Goal: Task Accomplishment & Management: Manage account settings

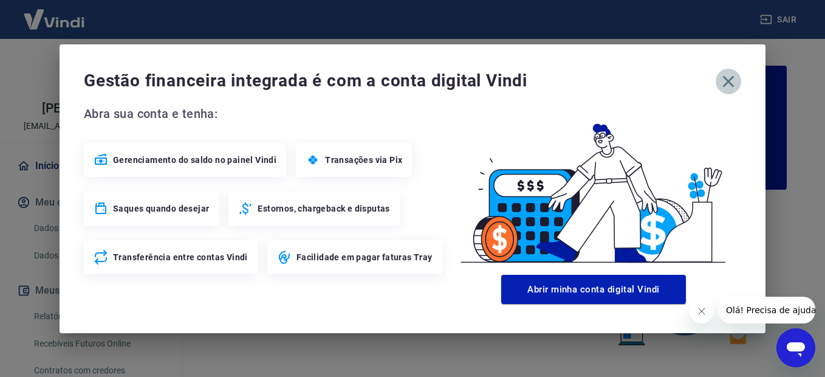
click at [735, 78] on icon "button" at bounding box center [727, 81] width 19 height 19
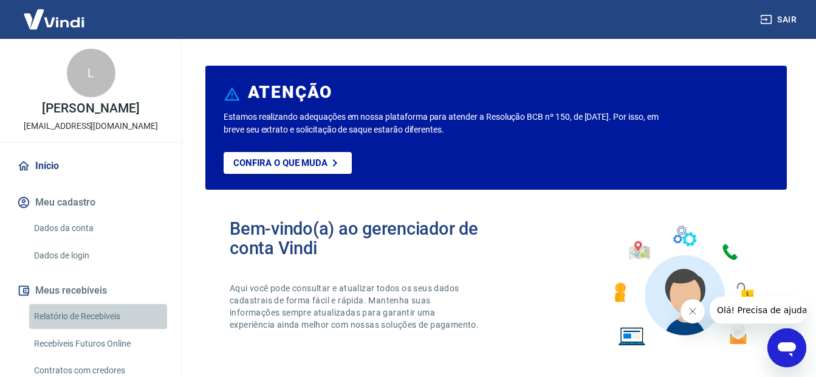
click at [121, 316] on link "Relatório de Recebíveis" at bounding box center [98, 316] width 138 height 25
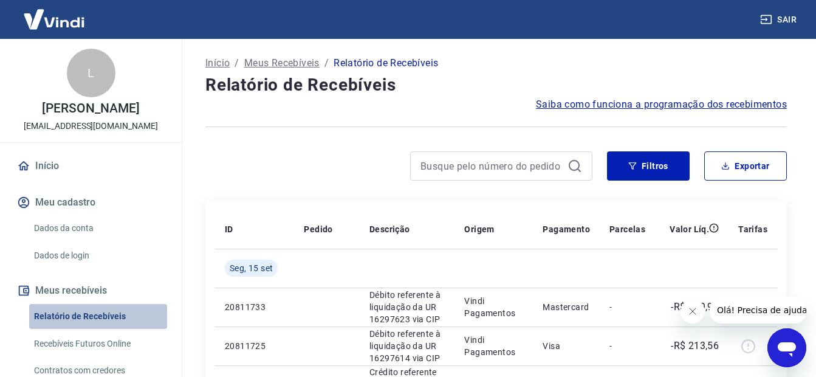
drag, startPoint x: 103, startPoint y: 310, endPoint x: 120, endPoint y: 341, distance: 34.8
click at [103, 310] on link "Relatório de Recebíveis" at bounding box center [98, 316] width 138 height 25
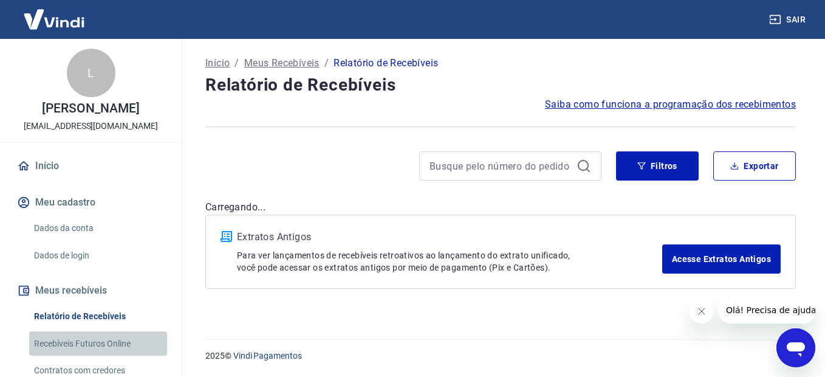
click at [120, 341] on link "Recebíveis Futuros Online" at bounding box center [98, 343] width 138 height 25
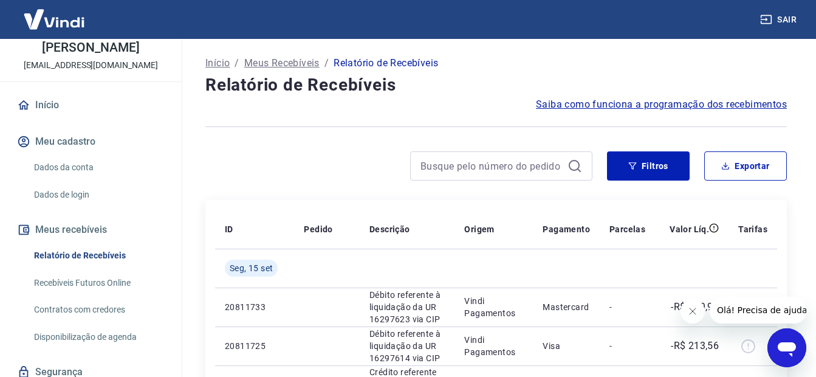
scroll to position [106, 0]
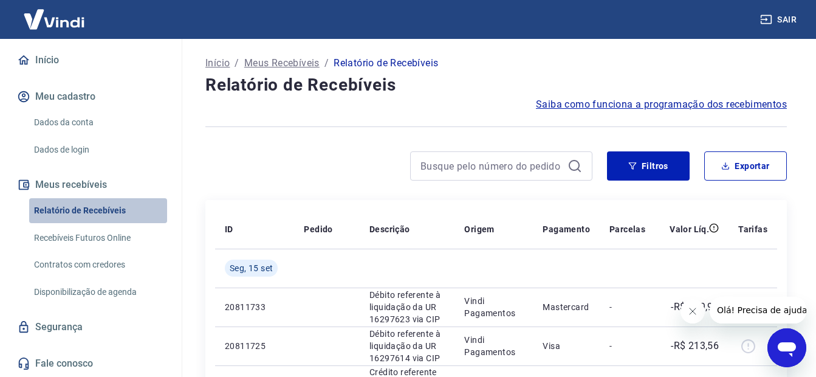
click at [102, 203] on link "Relatório de Recebíveis" at bounding box center [98, 210] width 138 height 25
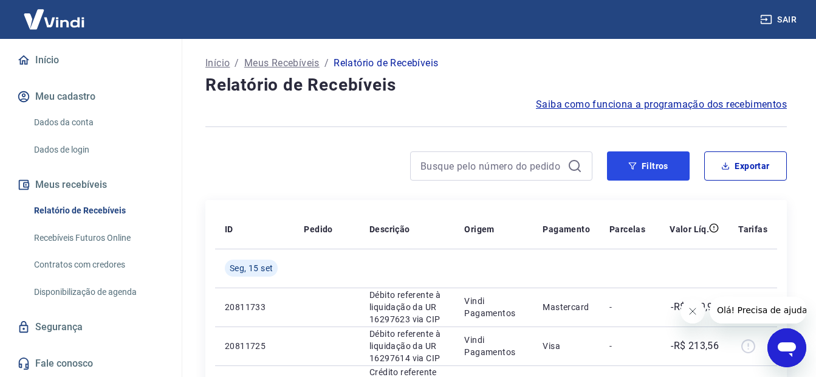
drag, startPoint x: 635, startPoint y: 159, endPoint x: 810, endPoint y: 200, distance: 179.6
click at [635, 160] on button "Filtros" at bounding box center [648, 165] width 83 height 29
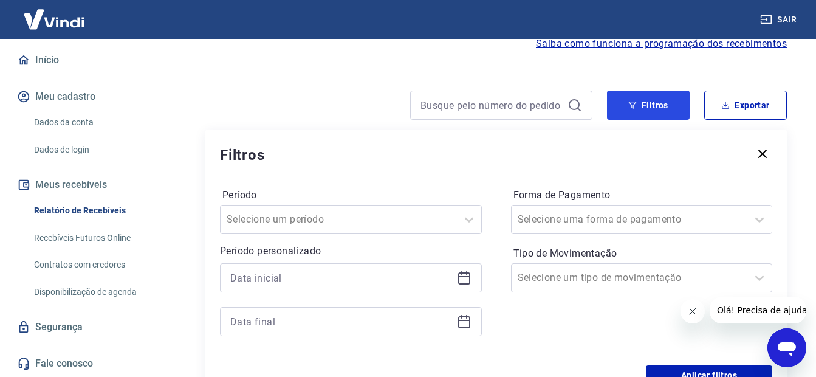
scroll to position [0, 0]
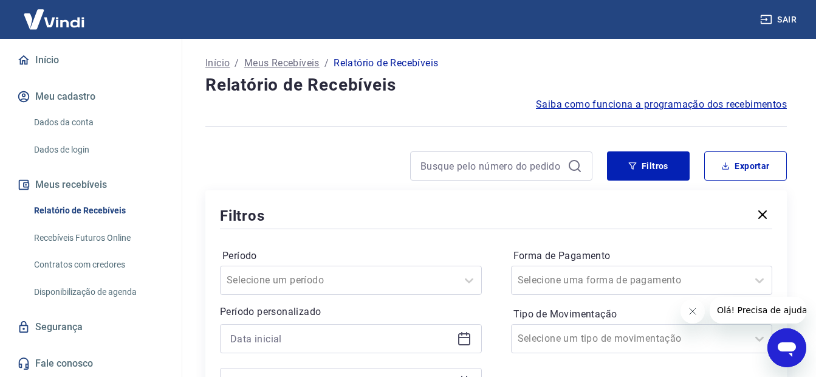
click at [467, 338] on icon at bounding box center [464, 338] width 15 height 15
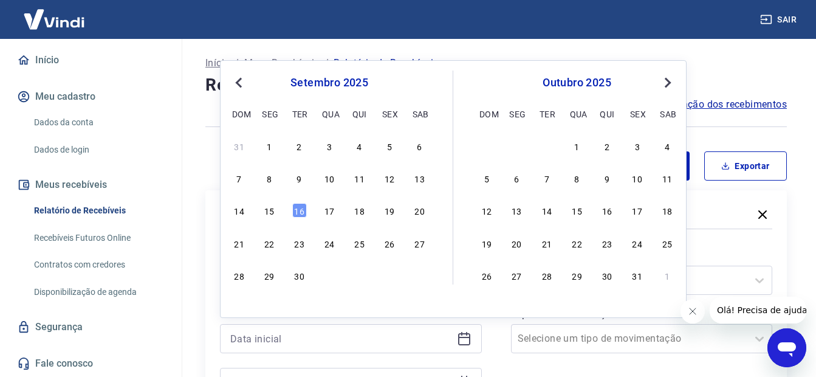
click at [234, 83] on button "Previous Month" at bounding box center [238, 82] width 15 height 15
drag, startPoint x: 300, startPoint y: 211, endPoint x: 330, endPoint y: 211, distance: 29.8
click at [302, 211] on div "17" at bounding box center [299, 210] width 15 height 15
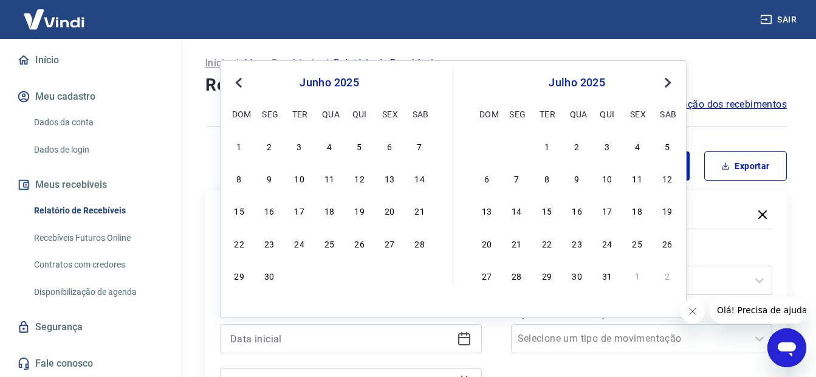
type input "[DATE]"
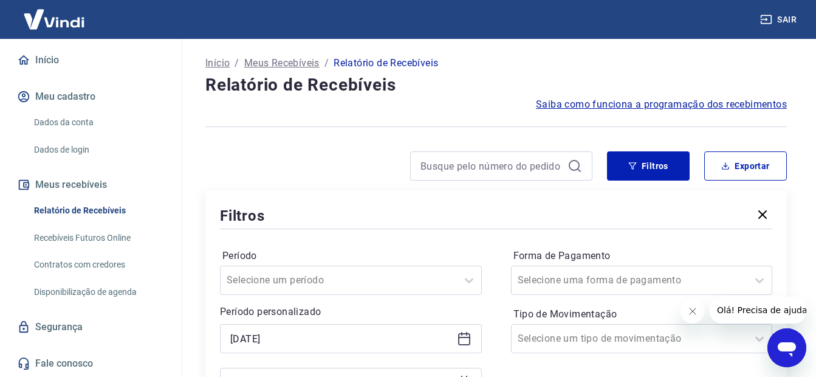
scroll to position [182, 0]
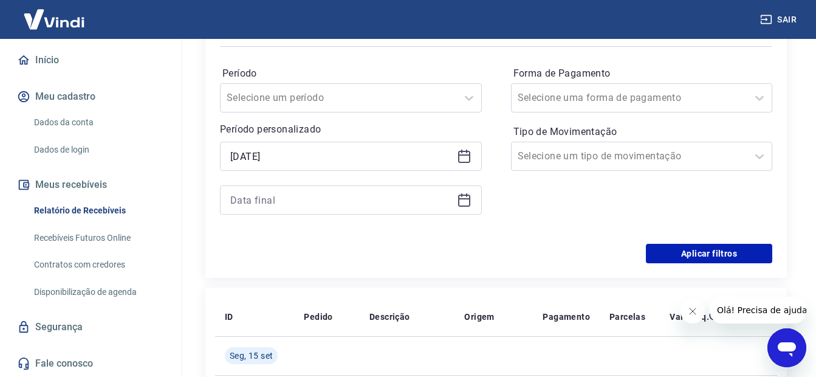
click at [458, 200] on icon at bounding box center [464, 200] width 12 height 12
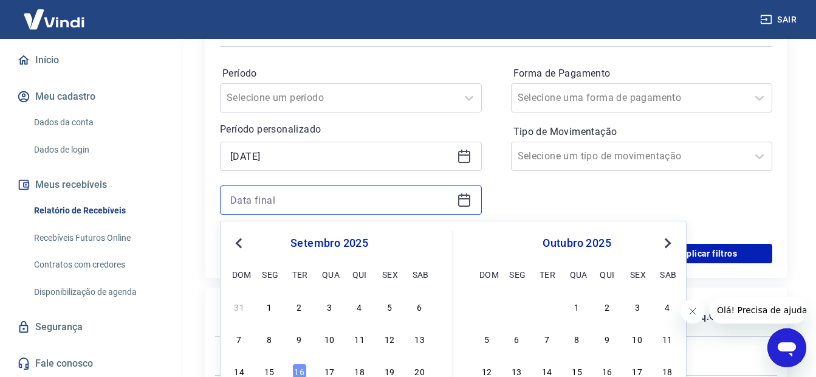
scroll to position [304, 0]
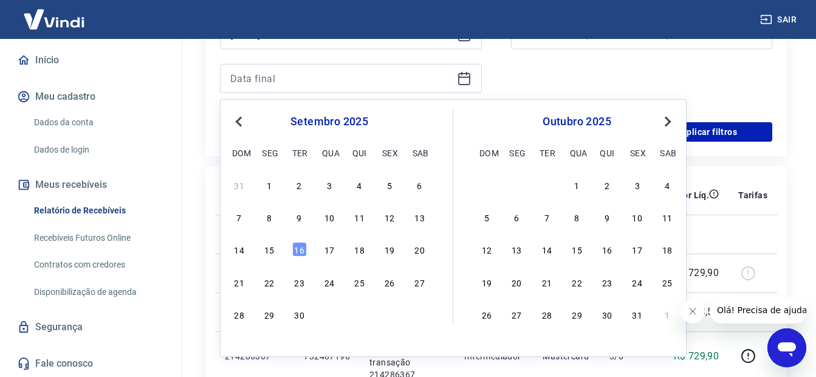
click at [240, 120] on span "Previous Month" at bounding box center [240, 121] width 0 height 14
click at [240, 124] on span "Previous Month" at bounding box center [240, 121] width 0 height 14
click at [329, 250] on div "18" at bounding box center [329, 249] width 15 height 15
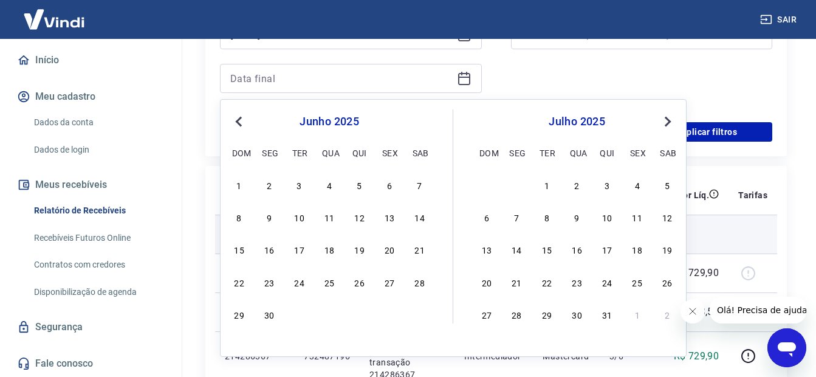
type input "[DATE]"
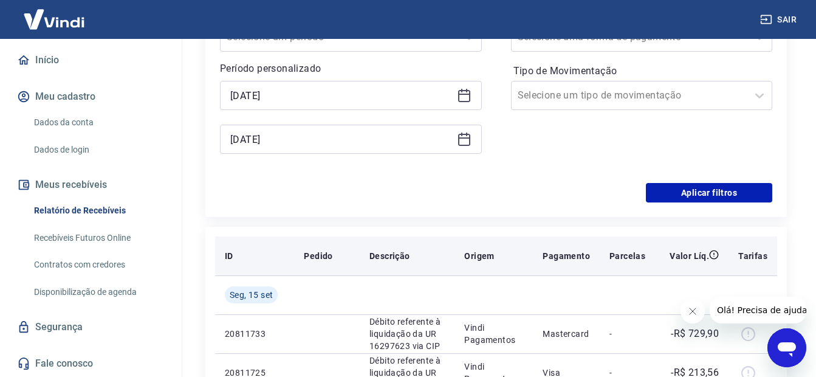
scroll to position [182, 0]
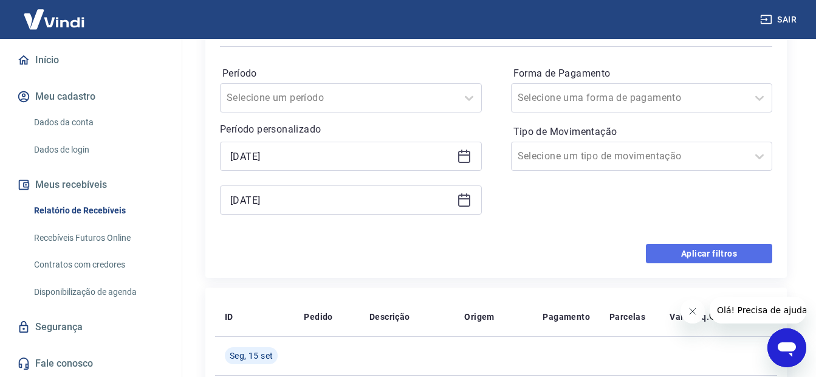
click at [705, 256] on button "Aplicar filtros" at bounding box center [709, 253] width 126 height 19
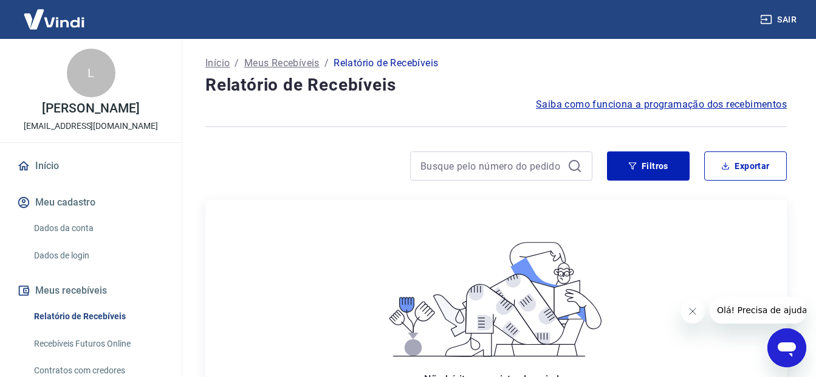
scroll to position [61, 0]
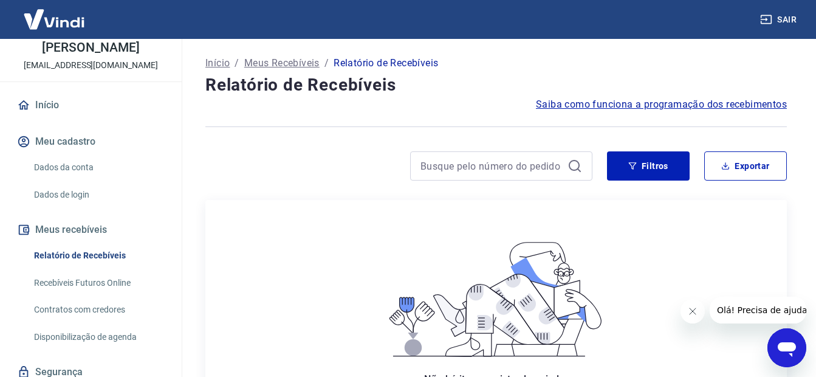
click at [60, 102] on link "Início" at bounding box center [91, 105] width 152 height 27
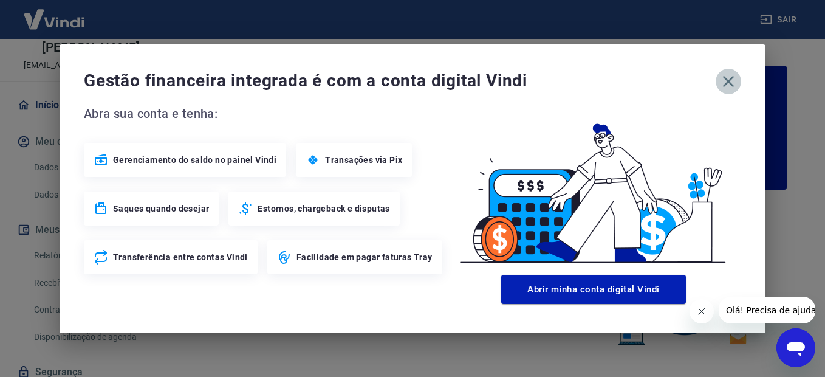
click at [729, 84] on icon "button" at bounding box center [727, 81] width 19 height 19
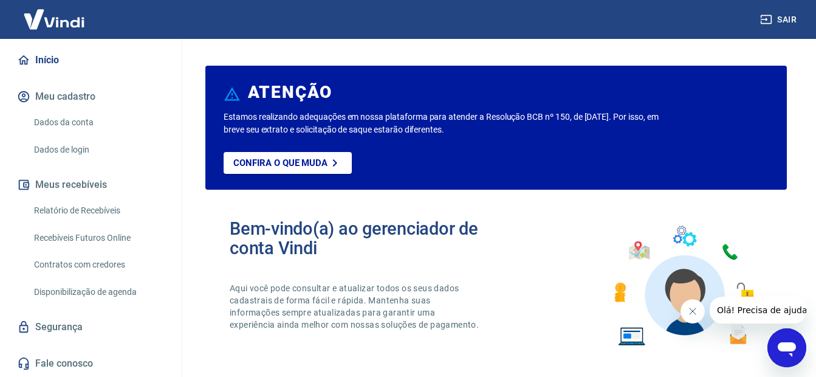
scroll to position [45, 0]
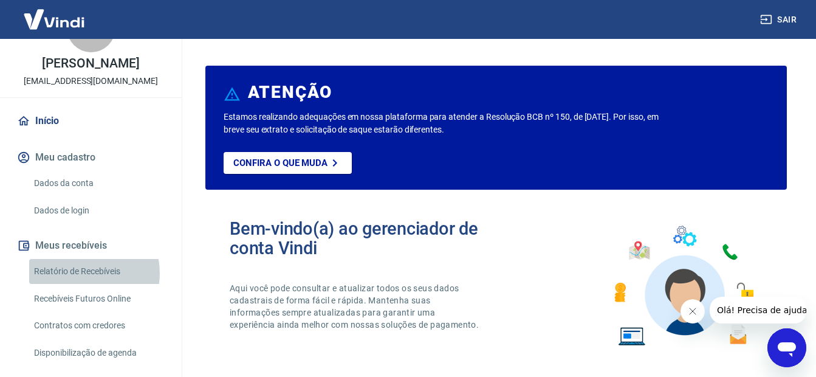
click at [84, 273] on link "Relatório de Recebíveis" at bounding box center [98, 271] width 138 height 25
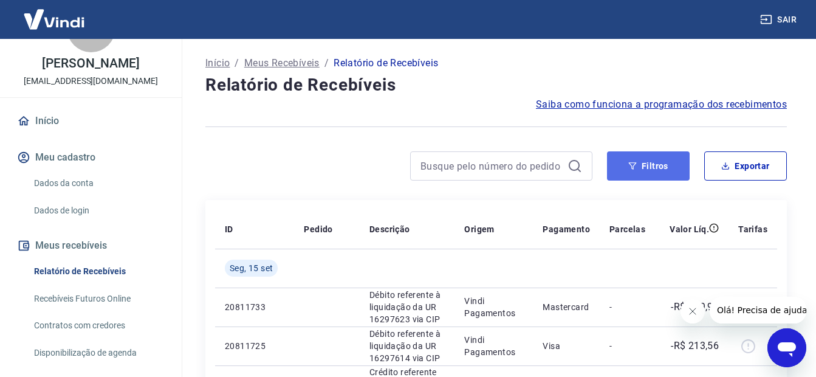
click at [664, 165] on button "Filtros" at bounding box center [648, 165] width 83 height 29
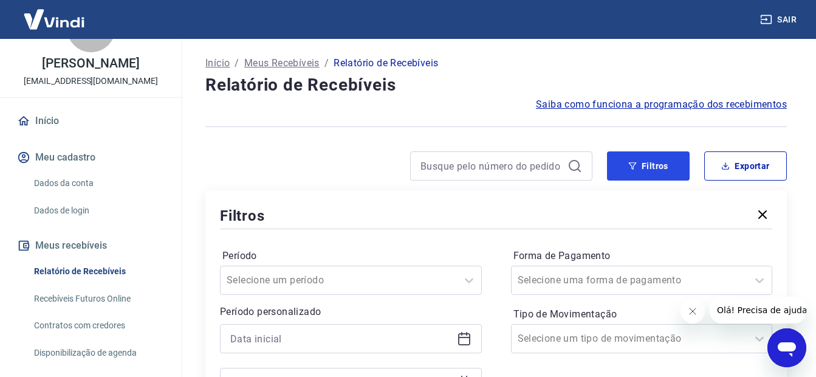
scroll to position [121, 0]
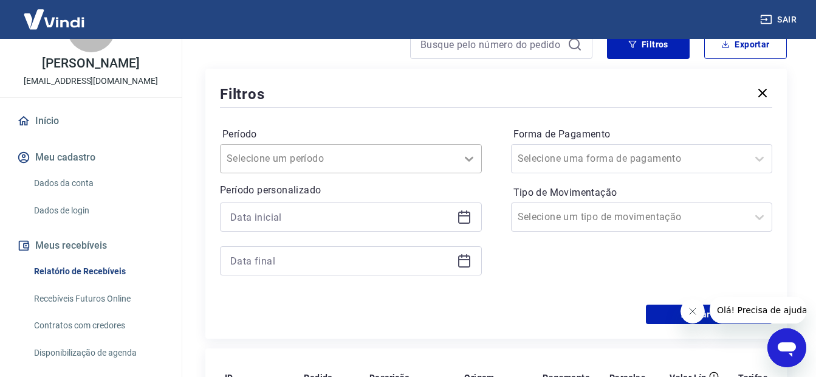
click at [468, 157] on icon at bounding box center [469, 158] width 15 height 15
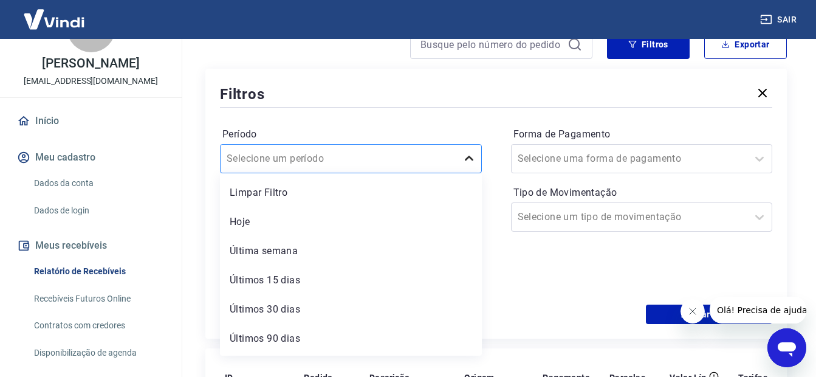
click at [468, 157] on icon at bounding box center [469, 158] width 15 height 15
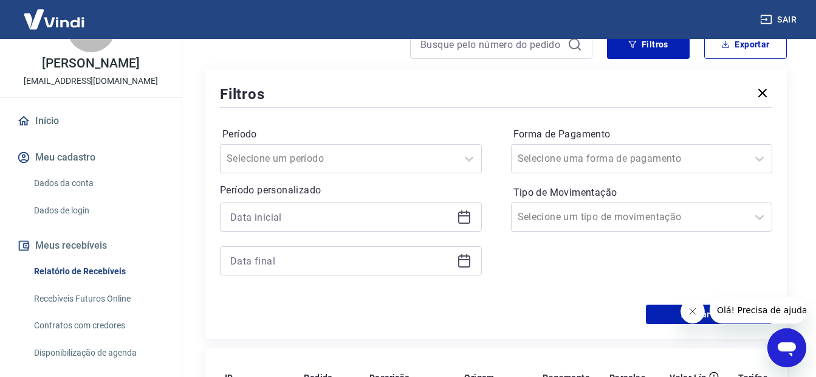
click at [459, 217] on icon at bounding box center [464, 217] width 12 height 12
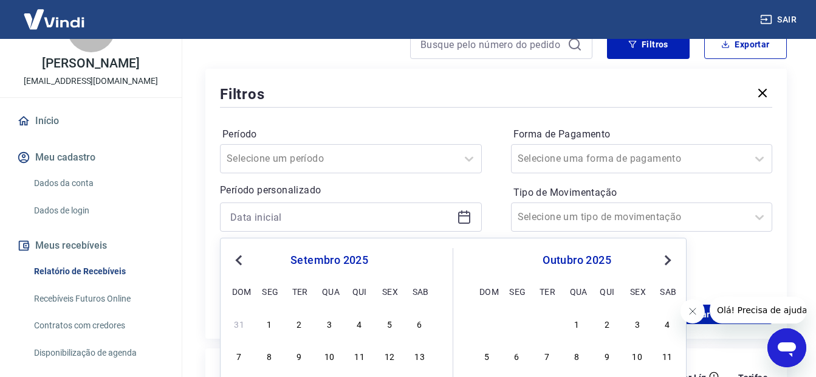
click at [240, 259] on span "Previous Month" at bounding box center [240, 260] width 0 height 14
click at [247, 259] on div "agosto 2025" at bounding box center [329, 260] width 198 height 15
click at [232, 261] on button "Previous Month" at bounding box center [238, 260] width 15 height 15
click at [234, 259] on button "Previous Month" at bounding box center [238, 260] width 15 height 15
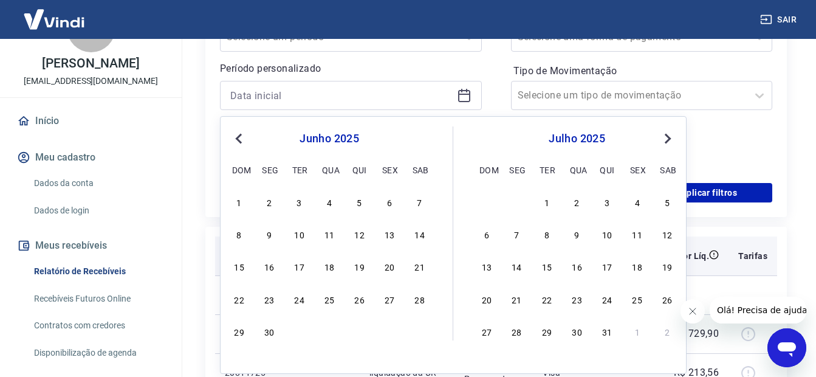
drag, startPoint x: 267, startPoint y: 267, endPoint x: 388, endPoint y: 264, distance: 121.5
click at [267, 267] on div "16" at bounding box center [269, 266] width 15 height 15
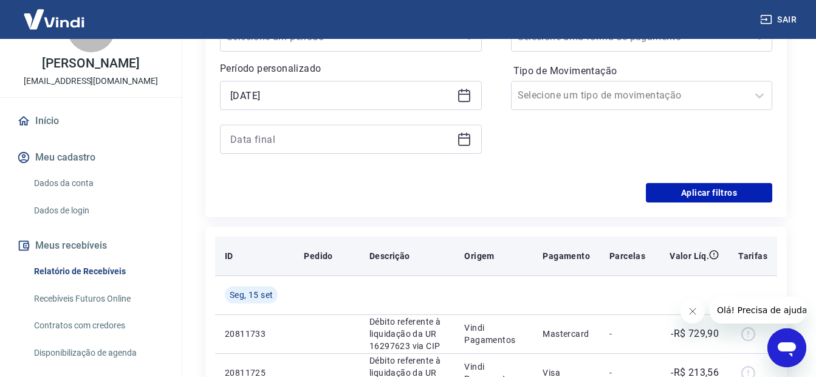
type input "[DATE]"
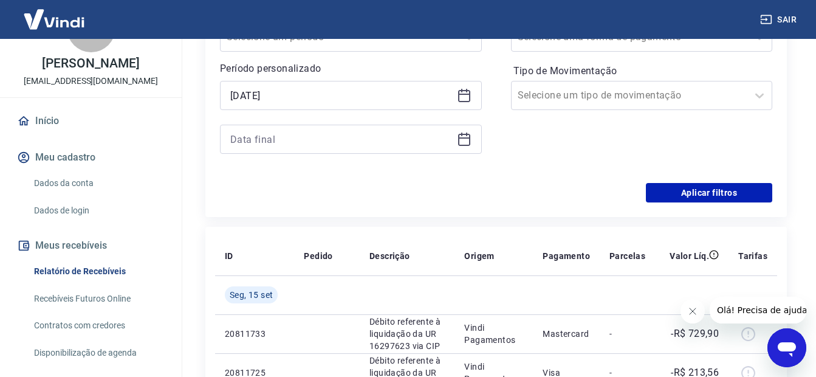
click at [463, 142] on icon at bounding box center [464, 139] width 15 height 15
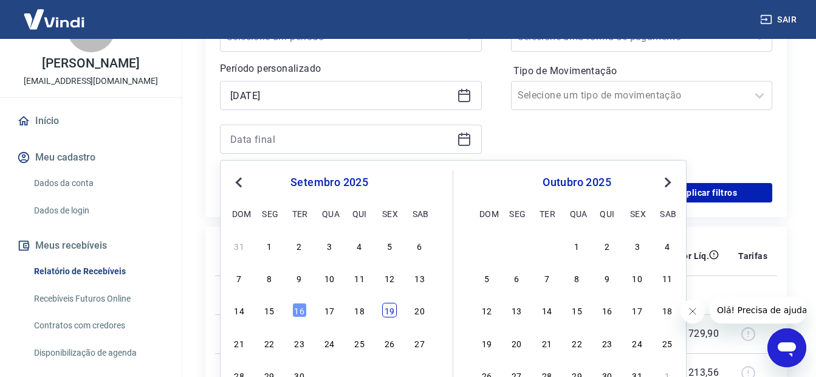
click at [390, 309] on div "19" at bounding box center [389, 309] width 15 height 15
click at [392, 310] on td at bounding box center [407, 294] width 95 height 39
click at [251, 143] on input "[DATE]" at bounding box center [341, 139] width 222 height 18
click at [255, 137] on input "[DATE]" at bounding box center [341, 139] width 222 height 18
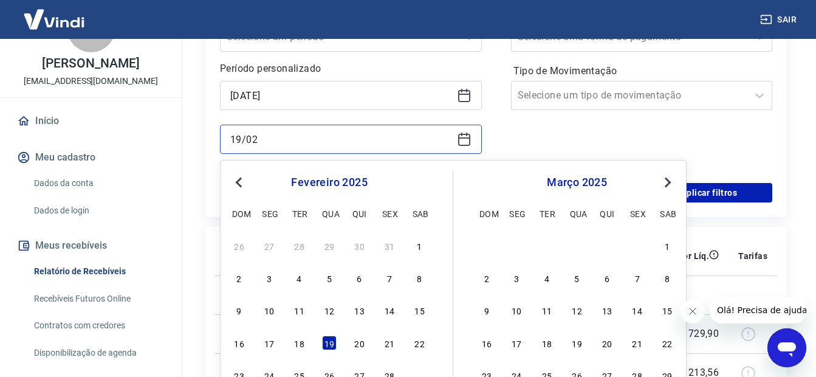
click at [251, 143] on input "19/02" at bounding box center [341, 139] width 222 height 18
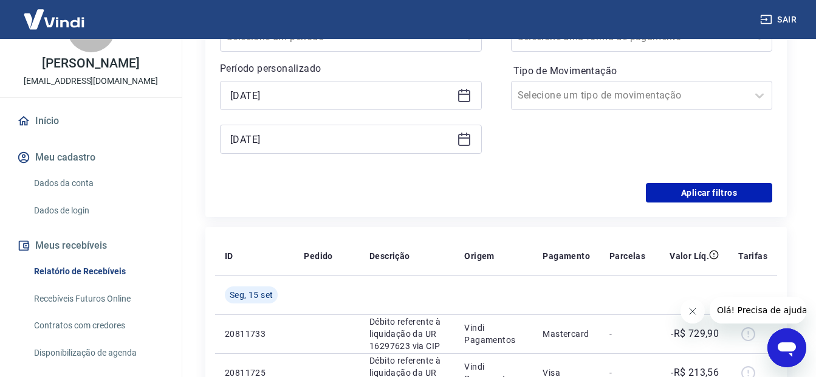
click at [465, 142] on icon at bounding box center [464, 139] width 15 height 15
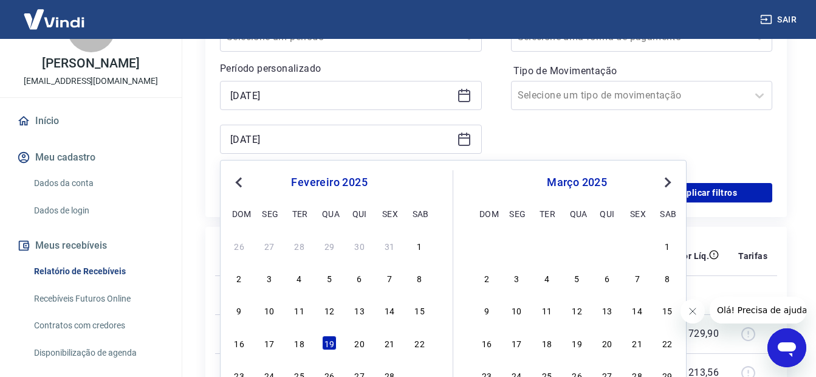
click at [242, 174] on div "[DATE] dom seg ter qua qui sex sab" at bounding box center [329, 196] width 198 height 52
click at [666, 180] on span "Next Month" at bounding box center [666, 182] width 0 height 14
click at [578, 309] on div "18" at bounding box center [577, 309] width 15 height 15
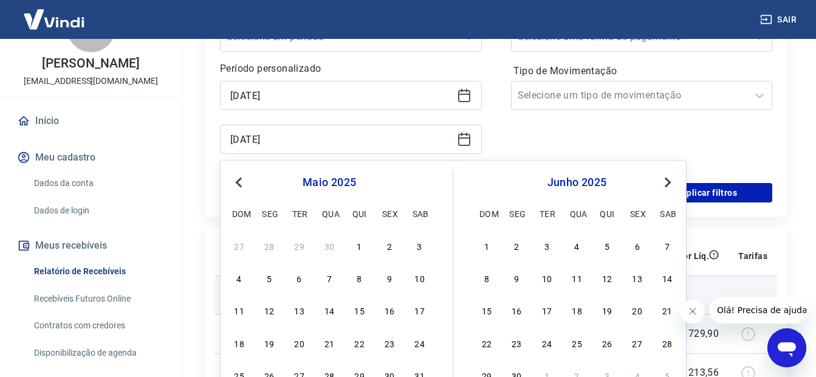
type input "[DATE]"
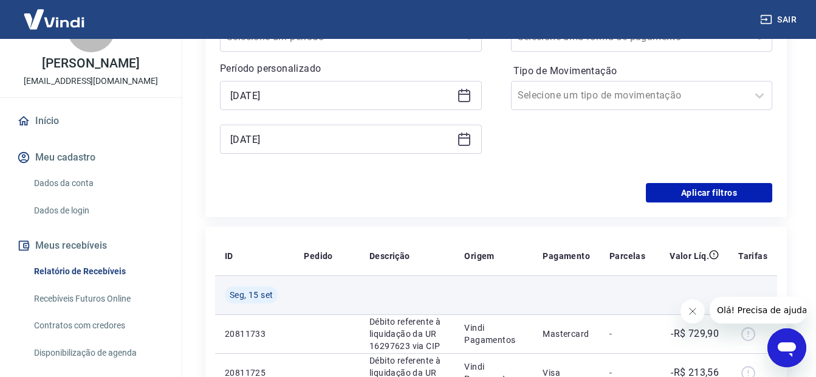
click at [574, 309] on td at bounding box center [566, 294] width 67 height 39
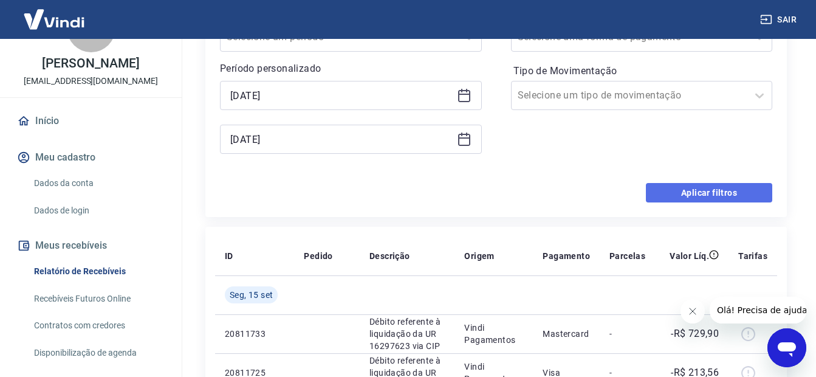
click at [734, 189] on button "Aplicar filtros" at bounding box center [709, 192] width 126 height 19
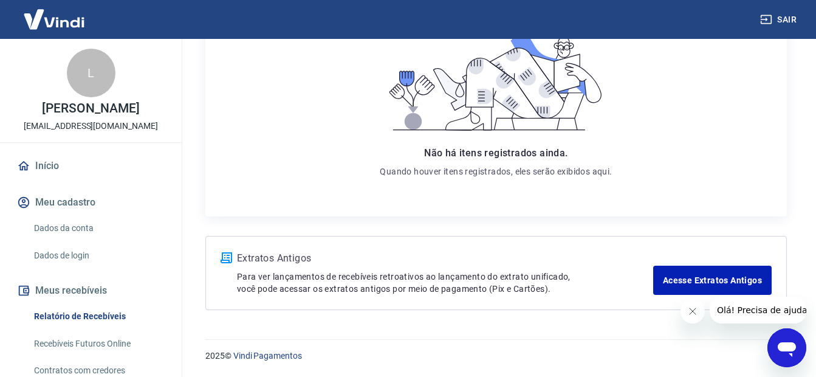
click at [61, 163] on link "Início" at bounding box center [91, 165] width 152 height 27
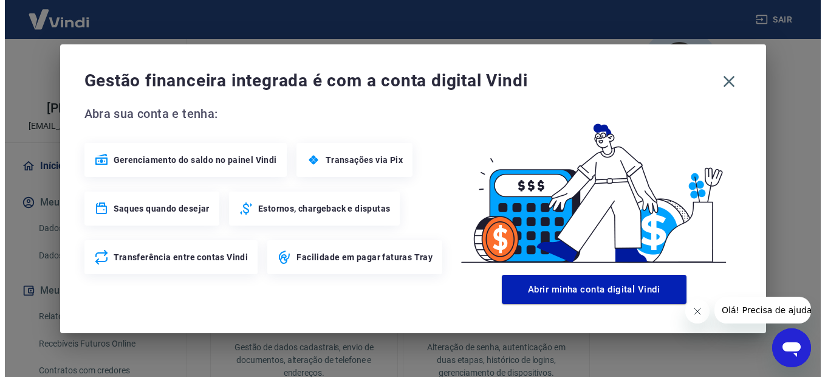
scroll to position [746, 0]
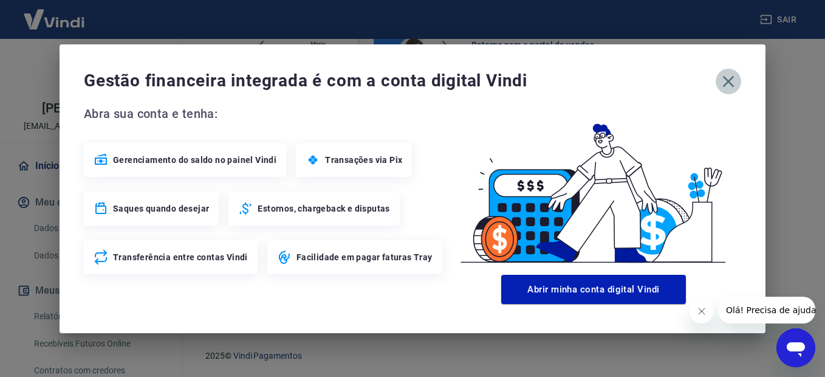
click at [731, 81] on icon "button" at bounding box center [727, 81] width 19 height 19
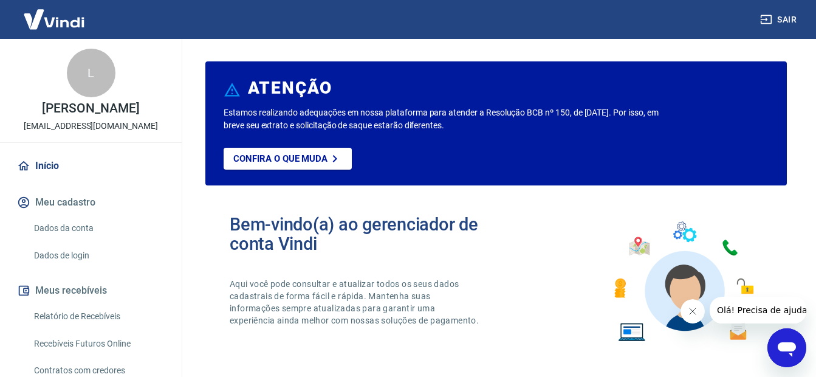
scroll to position [0, 0]
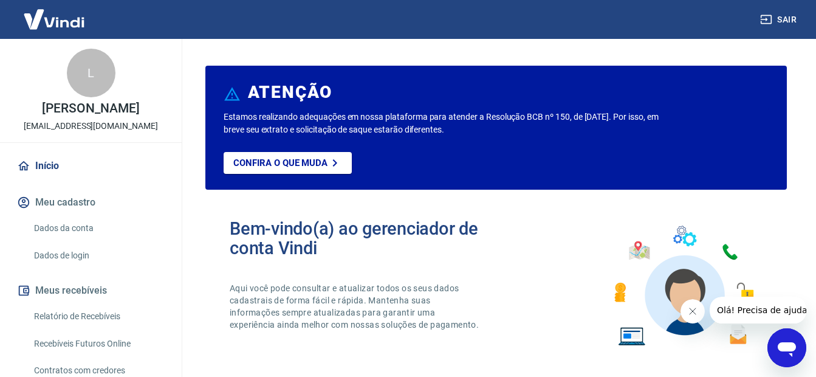
click at [78, 18] on img at bounding box center [54, 19] width 79 height 37
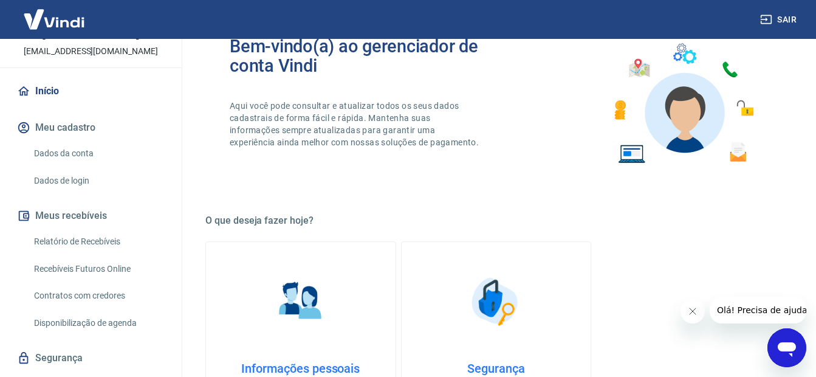
scroll to position [67, 0]
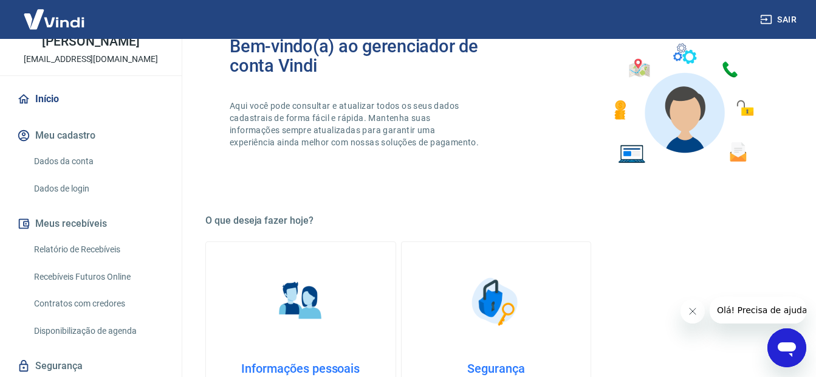
click at [67, 225] on button "Meus recebíveis" at bounding box center [91, 223] width 152 height 27
click at [83, 274] on link "Recebíveis Futuros Online" at bounding box center [98, 276] width 138 height 25
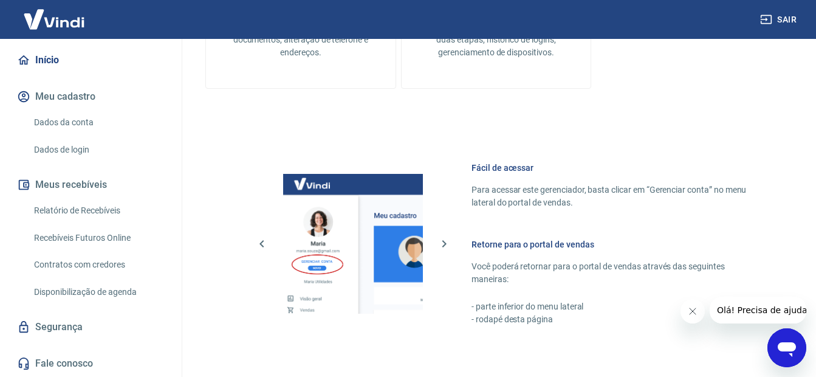
scroll to position [668, 0]
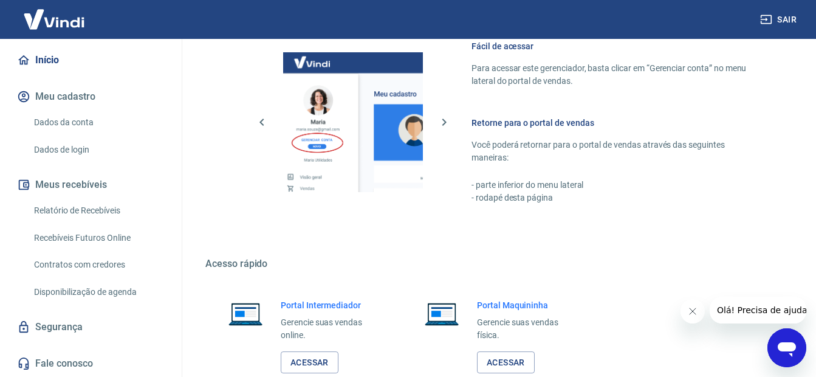
click at [101, 214] on link "Relatório de Recebíveis" at bounding box center [98, 210] width 138 height 25
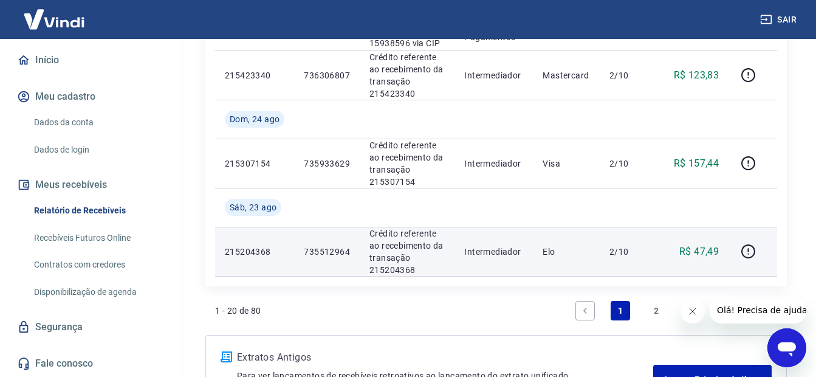
scroll to position [1253, 0]
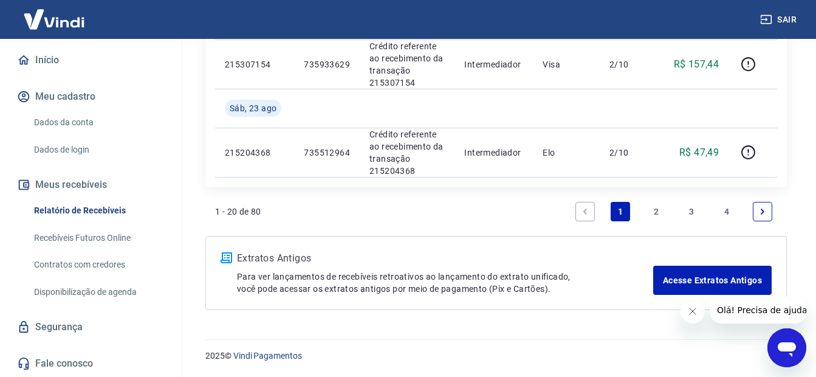
click at [733, 208] on link "4" at bounding box center [726, 211] width 19 height 19
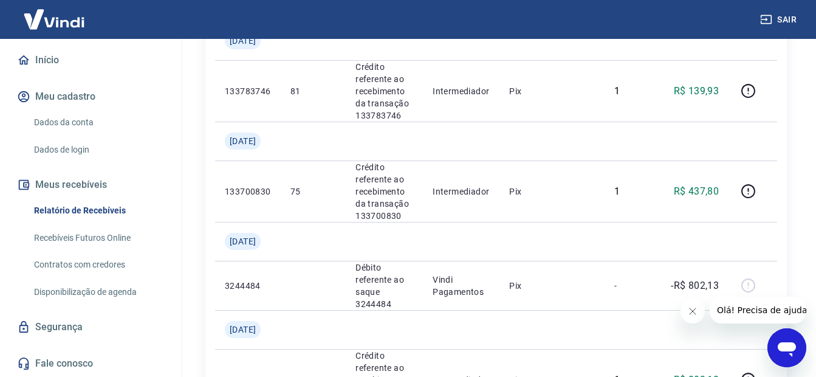
scroll to position [941, 0]
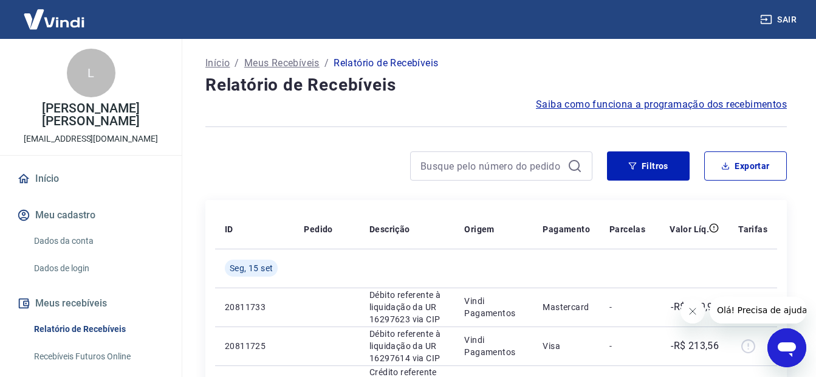
click at [276, 63] on p "Meus Recebíveis" at bounding box center [281, 63] width 75 height 15
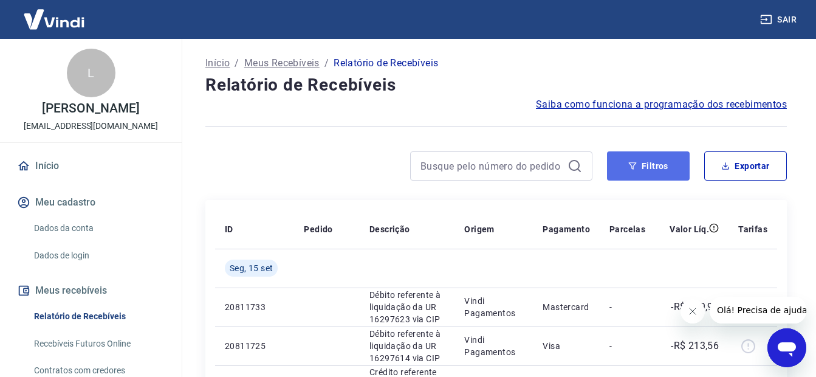
click at [660, 162] on button "Filtros" at bounding box center [648, 165] width 83 height 29
